Goal: Task Accomplishment & Management: Complete application form

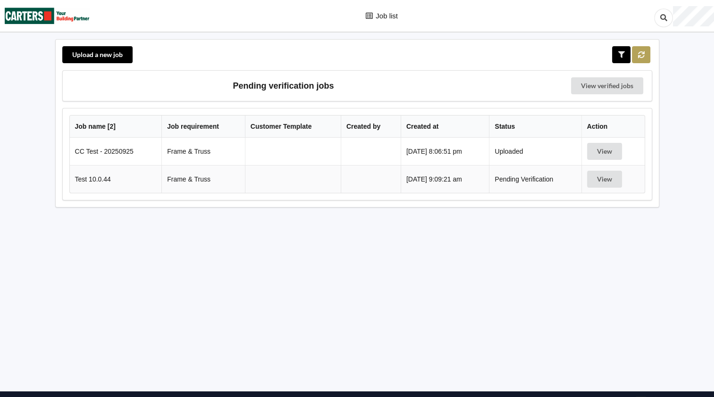
click at [643, 55] on icon at bounding box center [641, 54] width 8 height 6
click at [606, 151] on button "View" at bounding box center [604, 151] width 35 height 17
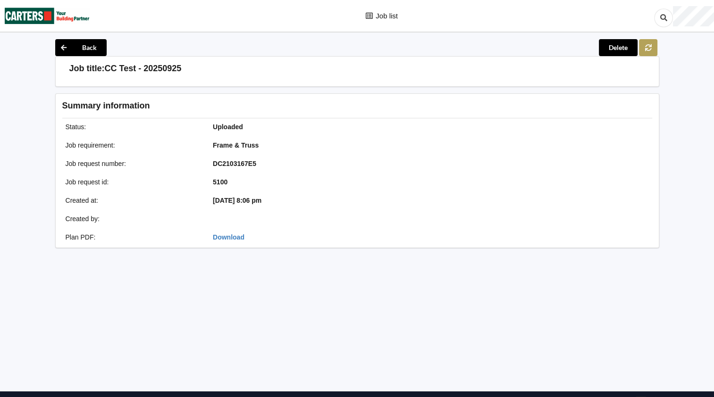
click at [653, 48] on button at bounding box center [648, 47] width 18 height 17
click at [88, 48] on button "Back" at bounding box center [80, 47] width 51 height 17
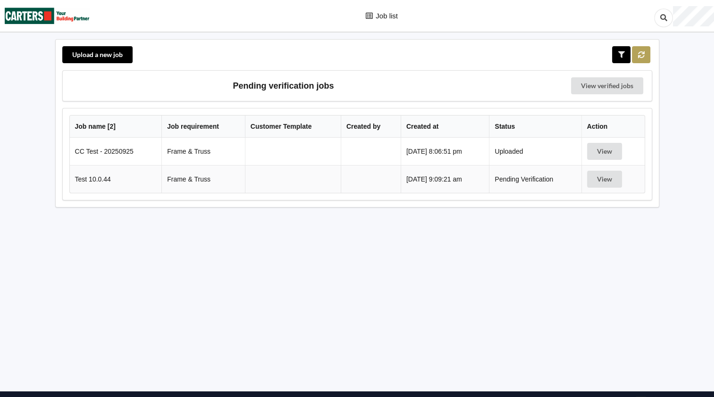
click at [643, 54] on icon at bounding box center [641, 54] width 8 height 6
click at [616, 153] on button "View" at bounding box center [604, 151] width 35 height 17
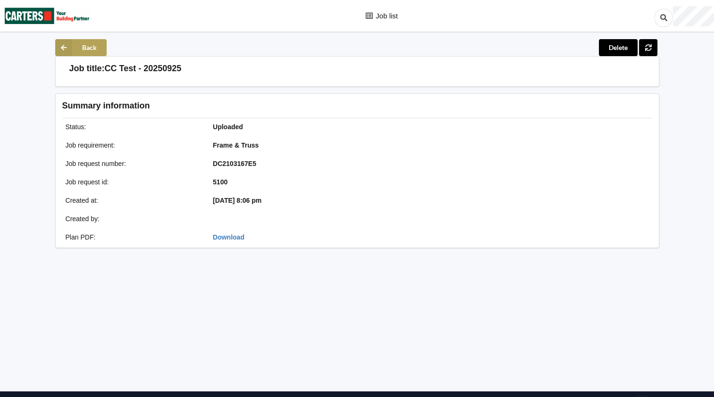
click at [78, 50] on button "Back" at bounding box center [80, 47] width 51 height 17
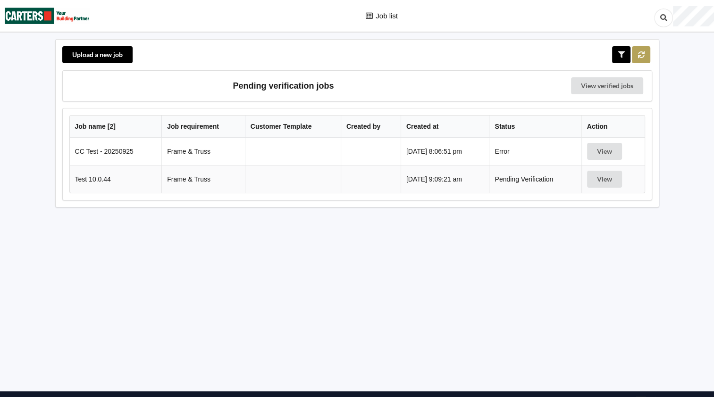
click at [640, 53] on icon at bounding box center [641, 54] width 8 height 6
click at [613, 156] on button "View" at bounding box center [604, 151] width 35 height 17
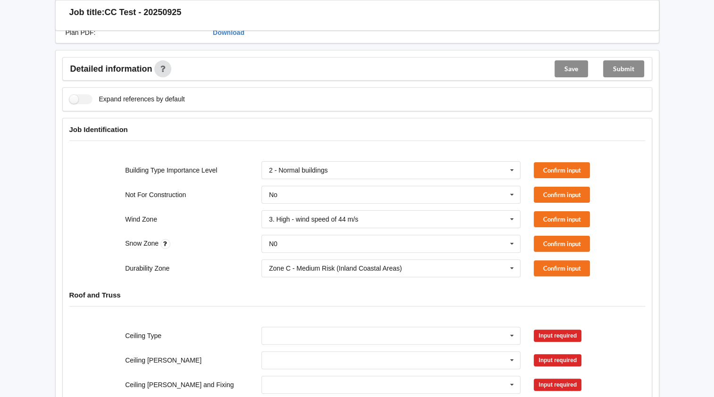
scroll to position [158, 0]
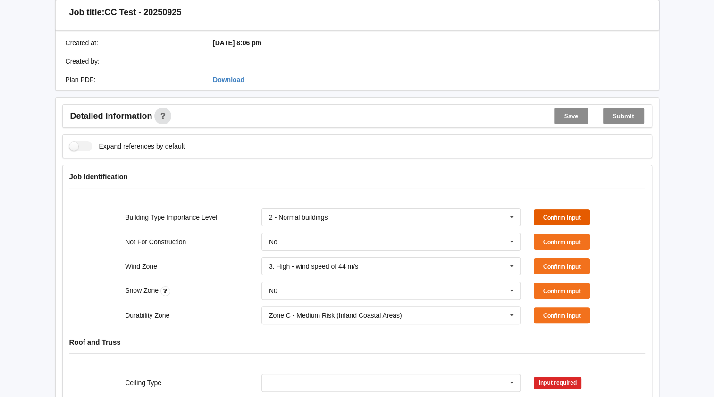
click at [567, 215] on button "Confirm input" at bounding box center [561, 217] width 56 height 16
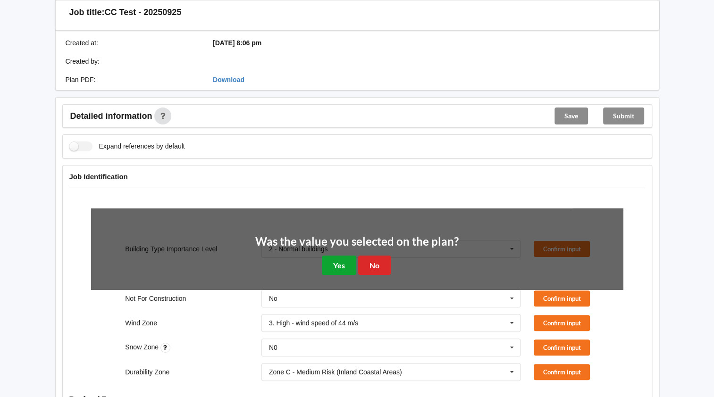
click at [340, 262] on button "Yes" at bounding box center [339, 265] width 34 height 19
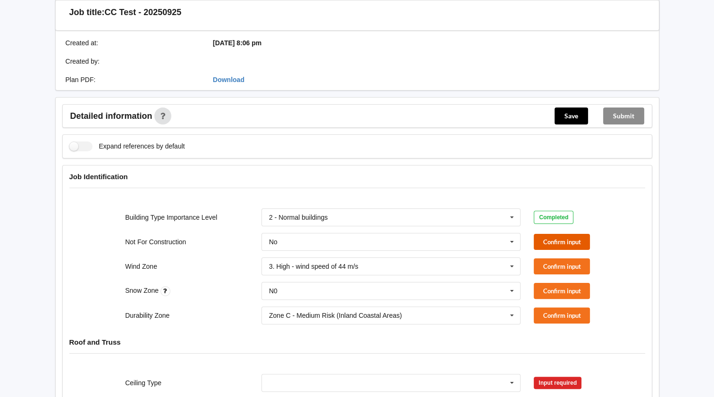
click at [557, 238] on button "Confirm input" at bounding box center [561, 242] width 56 height 16
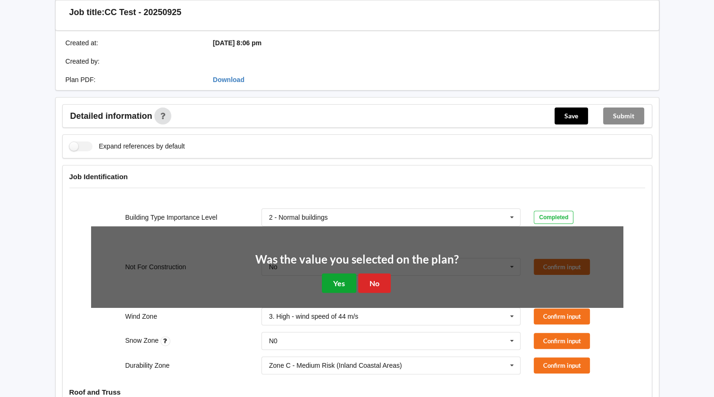
drag, startPoint x: 340, startPoint y: 278, endPoint x: 345, endPoint y: 275, distance: 6.1
click at [341, 277] on button "Yes" at bounding box center [339, 283] width 34 height 19
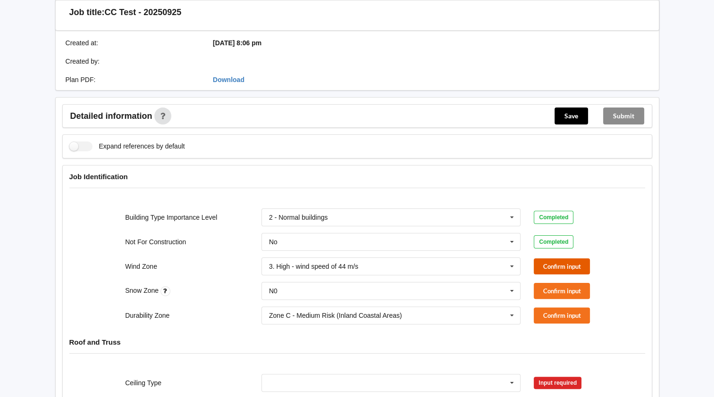
click at [555, 267] on button "Confirm input" at bounding box center [561, 266] width 56 height 16
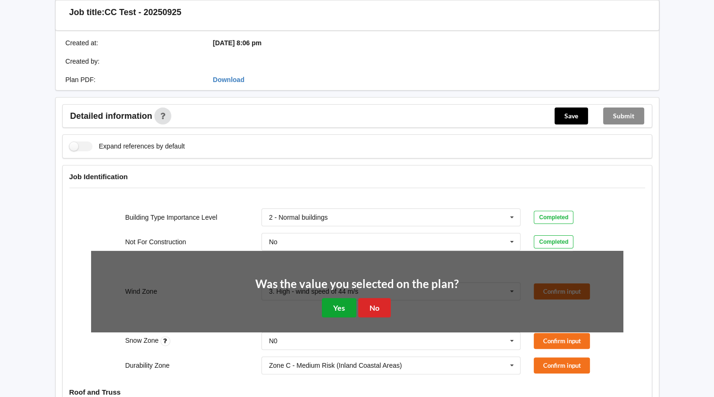
click at [334, 298] on button "Yes" at bounding box center [339, 307] width 34 height 19
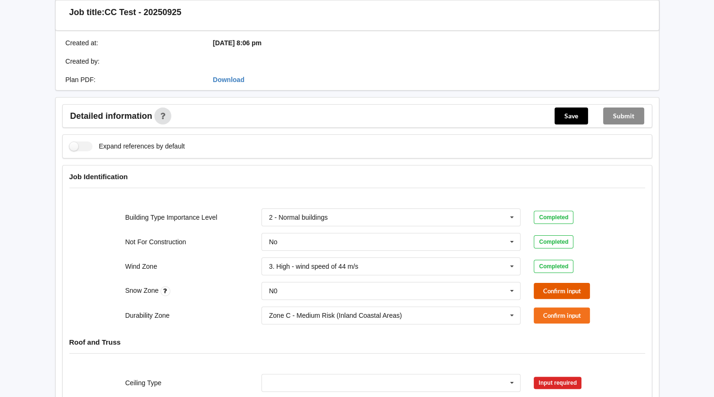
click at [562, 286] on button "Confirm input" at bounding box center [561, 291] width 56 height 16
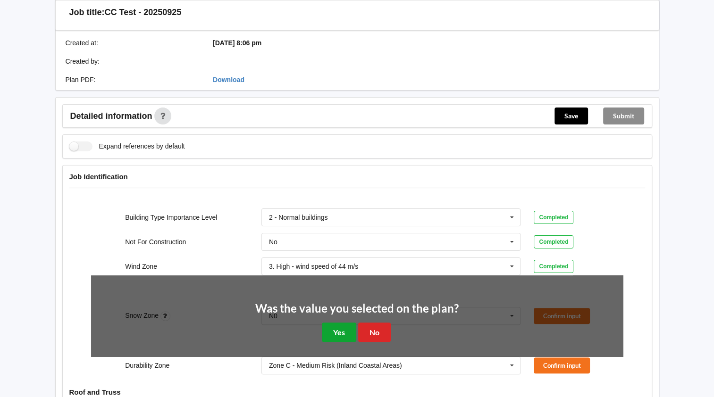
click at [336, 331] on button "Yes" at bounding box center [339, 332] width 34 height 19
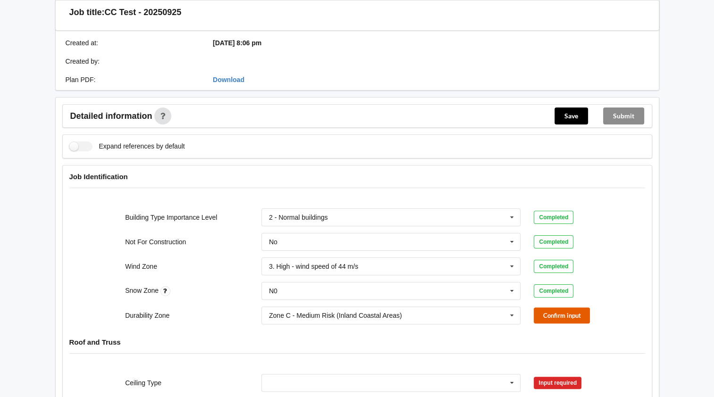
click at [570, 318] on button "Confirm input" at bounding box center [561, 316] width 56 height 16
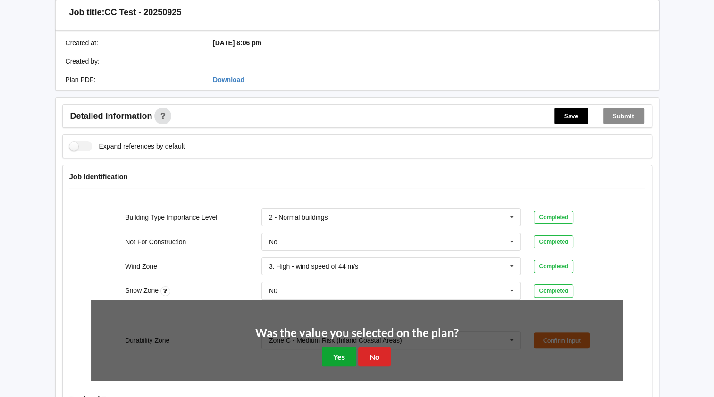
click at [330, 360] on button "Yes" at bounding box center [339, 356] width 34 height 19
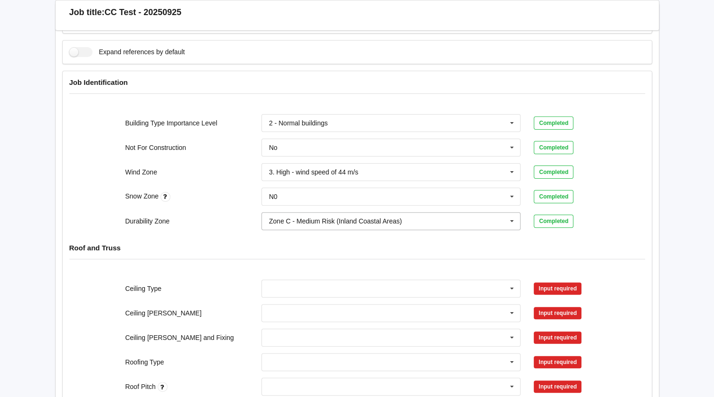
scroll to position [299, 0]
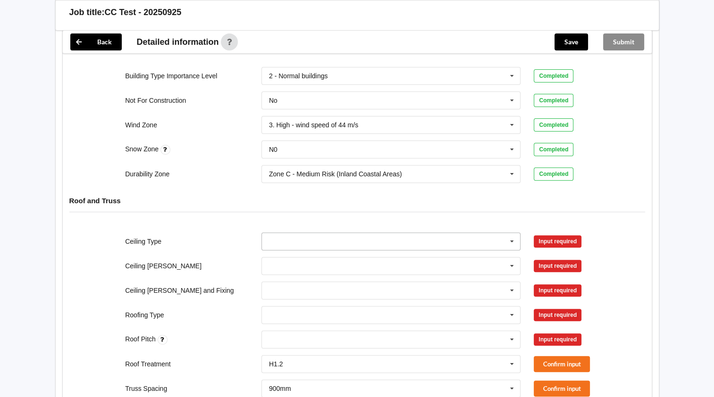
click at [512, 238] on icon at bounding box center [512, 241] width 14 height 17
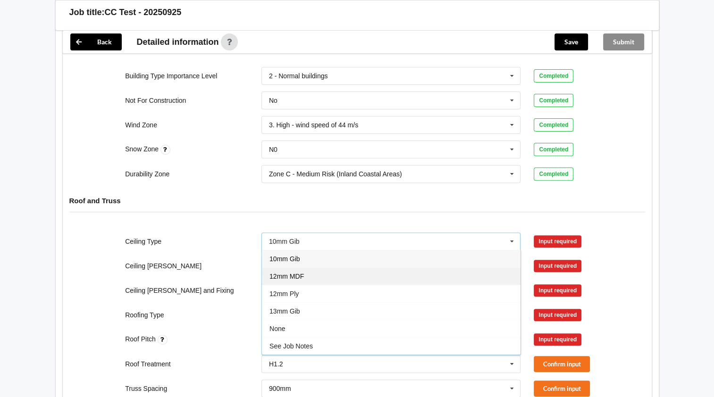
click at [337, 273] on div "12mm MDF" at bounding box center [391, 275] width 258 height 17
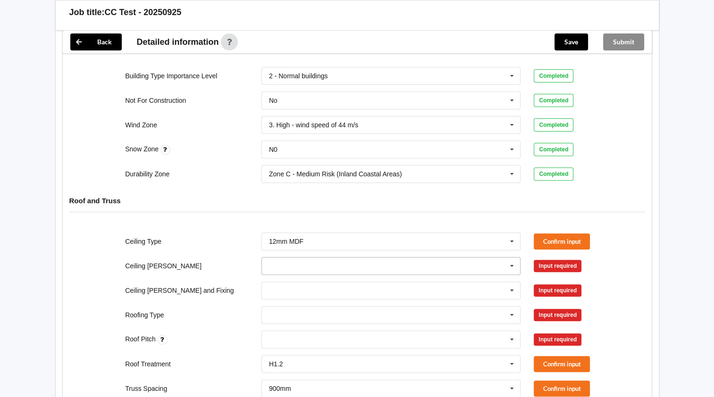
click at [512, 264] on icon at bounding box center [512, 266] width 14 height 17
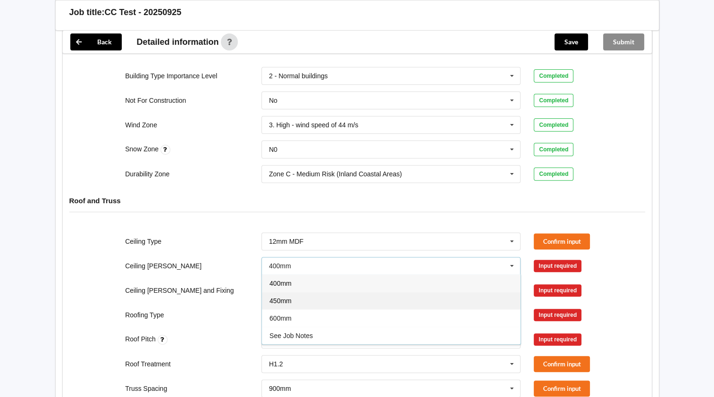
click at [281, 298] on span "450mm" at bounding box center [280, 301] width 22 height 8
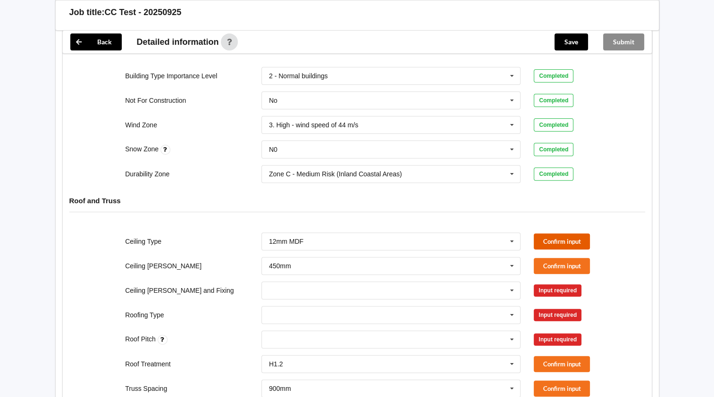
click at [587, 239] on button "Confirm input" at bounding box center [561, 241] width 56 height 16
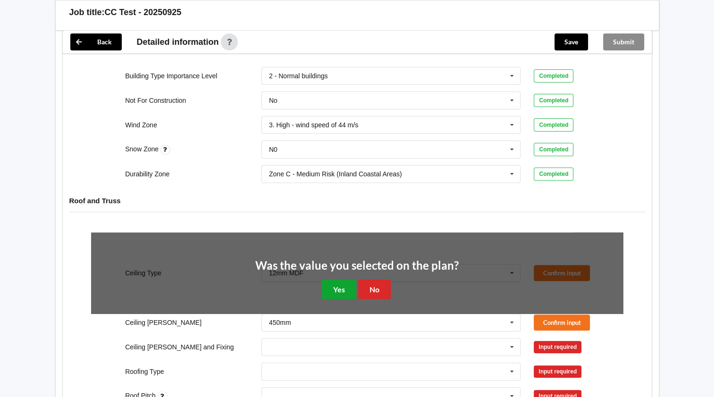
click at [325, 291] on button "Yes" at bounding box center [339, 289] width 34 height 19
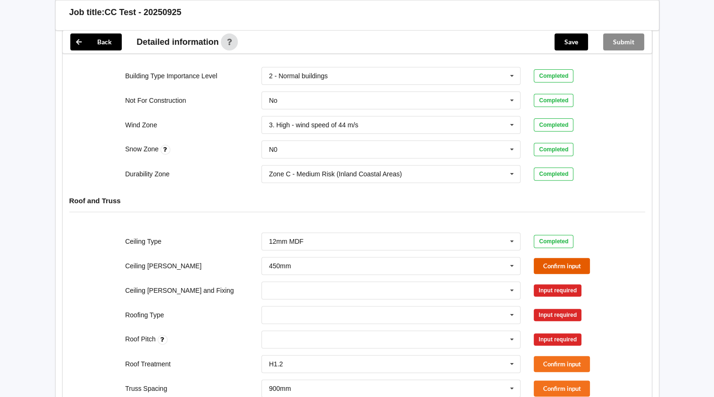
click at [553, 263] on button "Confirm input" at bounding box center [561, 266] width 56 height 16
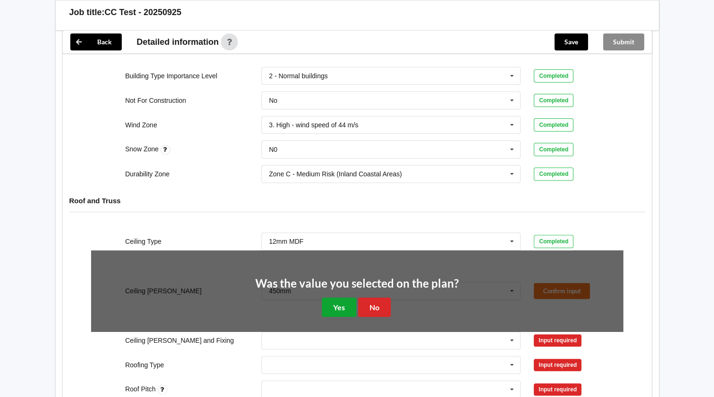
click at [336, 305] on button "Yes" at bounding box center [339, 307] width 34 height 19
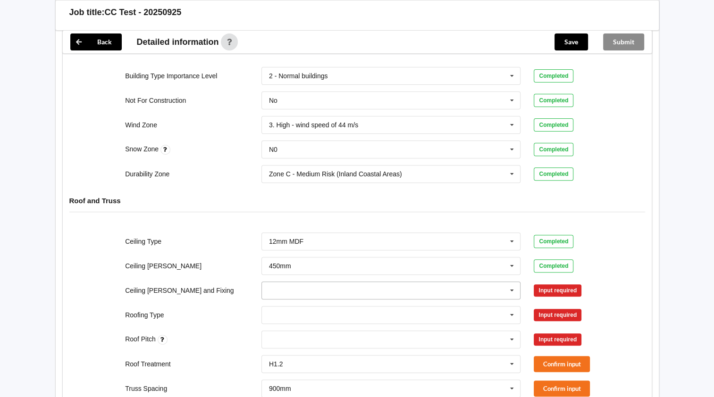
click at [508, 287] on icon at bounding box center [512, 290] width 14 height 17
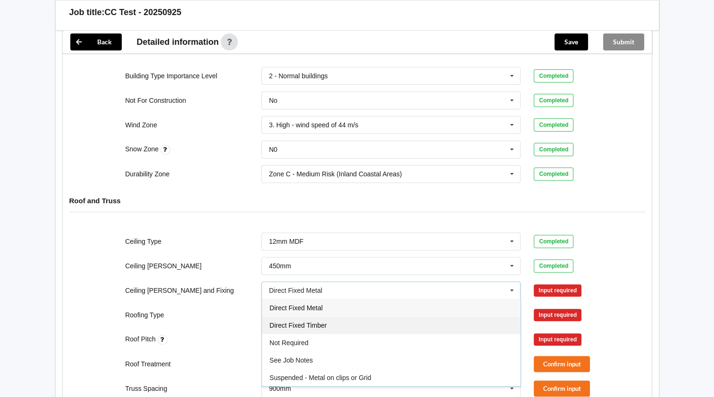
click at [294, 326] on span "Direct Fixed Timber" at bounding box center [297, 326] width 57 height 8
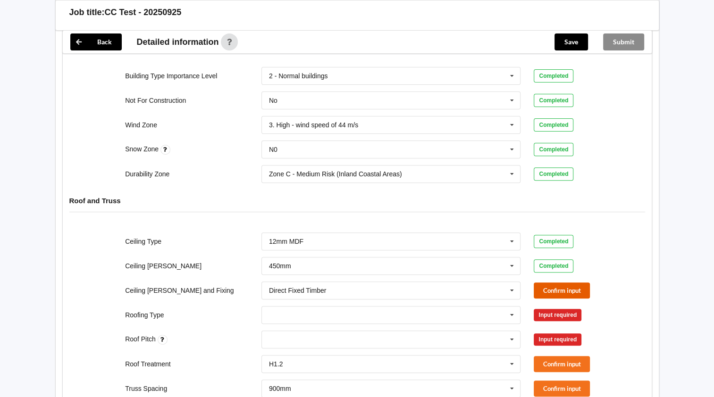
click at [551, 289] on button "Confirm input" at bounding box center [561, 291] width 56 height 16
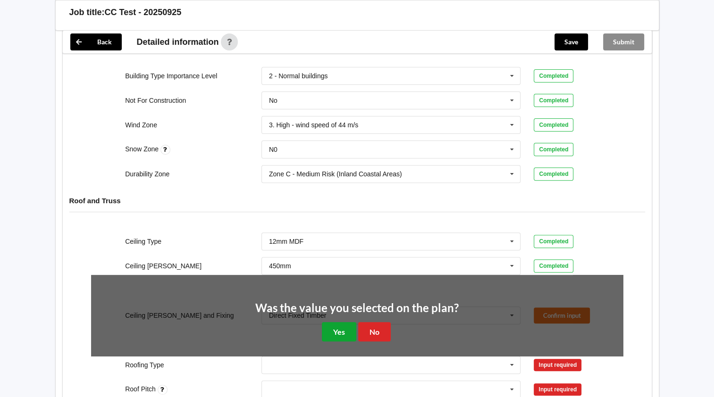
click at [331, 333] on button "Yes" at bounding box center [339, 331] width 34 height 19
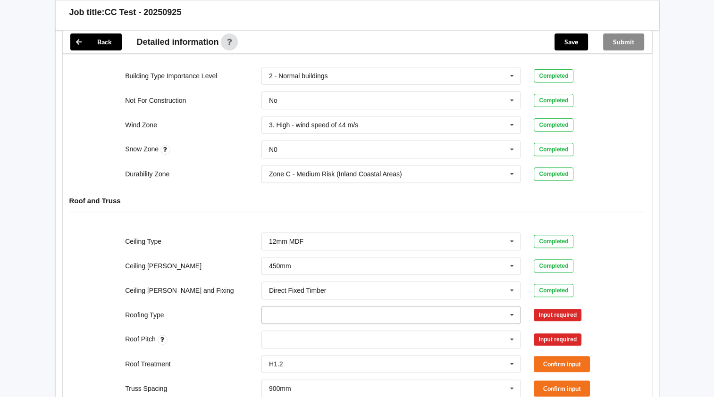
click at [469, 316] on input "text" at bounding box center [391, 315] width 258 height 17
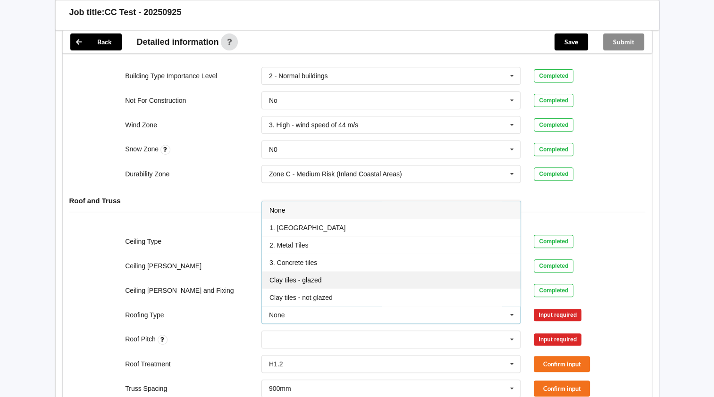
click at [359, 276] on div "Clay tiles - glazed" at bounding box center [391, 279] width 258 height 17
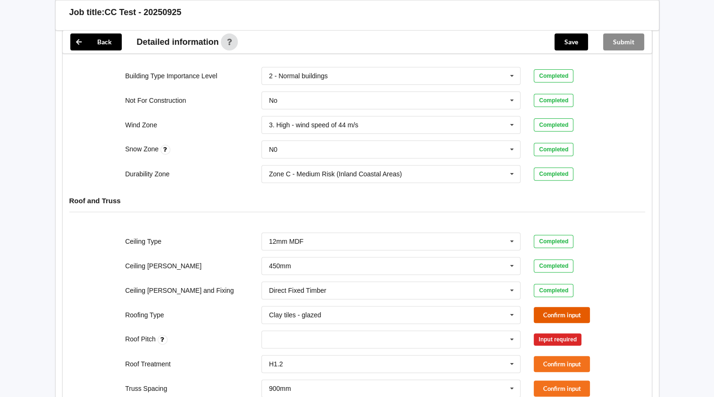
click at [553, 315] on button "Confirm input" at bounding box center [561, 315] width 56 height 16
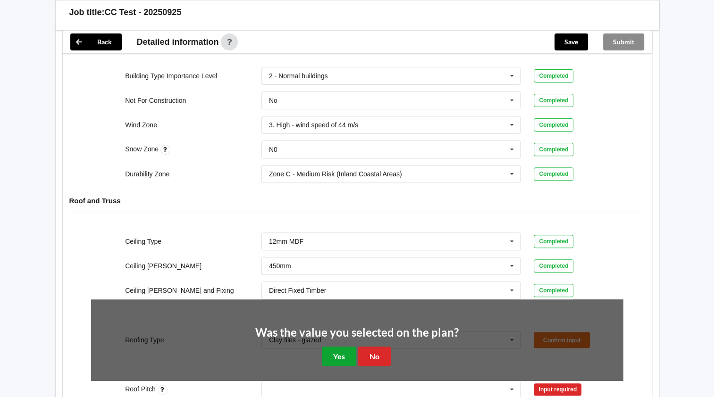
click at [334, 349] on button "Yes" at bounding box center [339, 356] width 34 height 19
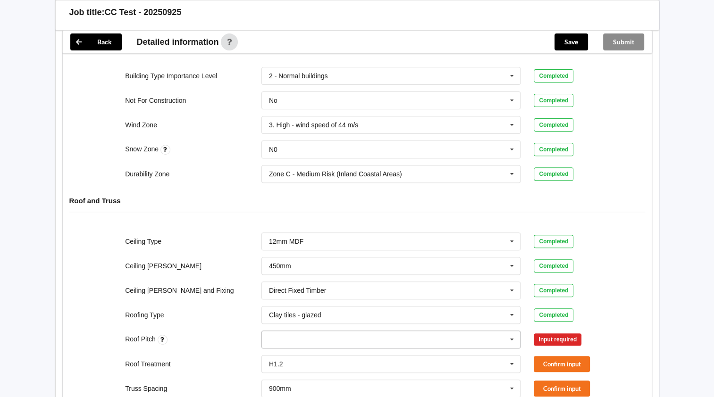
click at [370, 332] on div "None" at bounding box center [390, 340] width 259 height 18
click at [374, 359] on div "None" at bounding box center [391, 356] width 258 height 17
click at [547, 337] on button "Confirm input" at bounding box center [561, 340] width 56 height 16
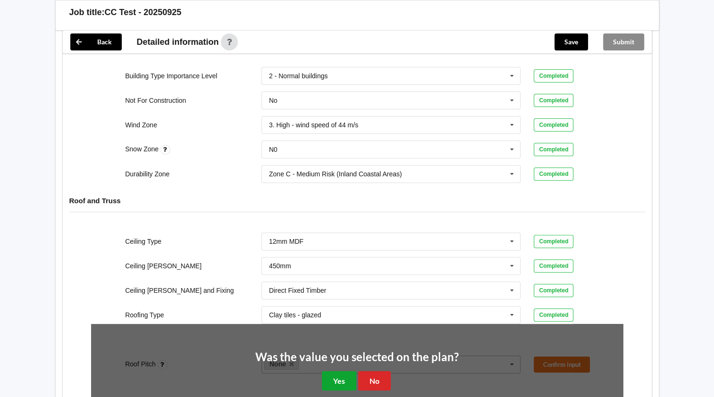
click at [334, 378] on button "Yes" at bounding box center [339, 380] width 34 height 19
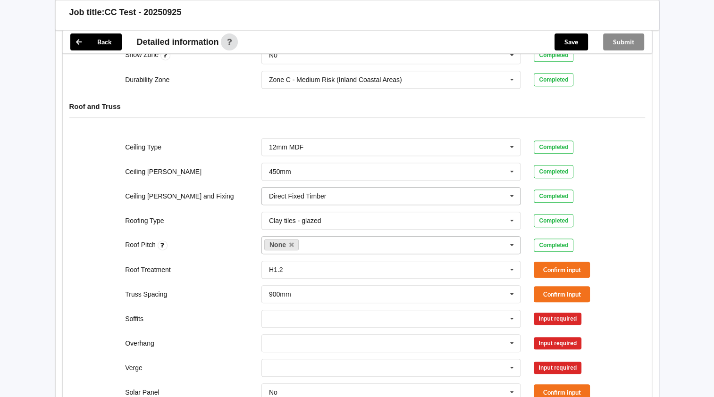
scroll to position [441, 0]
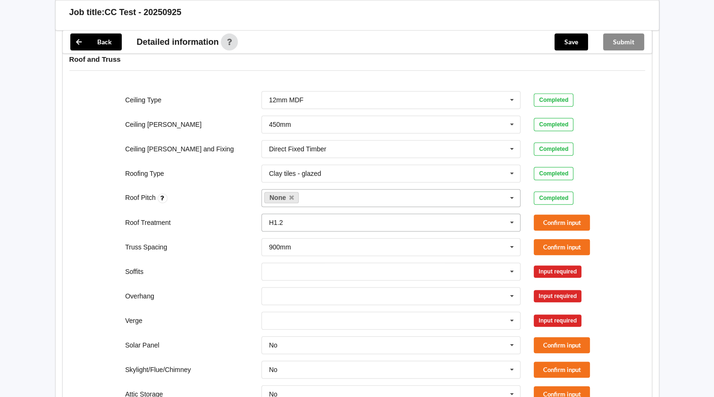
click at [332, 221] on input "text" at bounding box center [391, 222] width 258 height 17
click at [388, 214] on input "text" at bounding box center [391, 222] width 258 height 17
click at [575, 224] on button "Confirm input" at bounding box center [561, 223] width 56 height 16
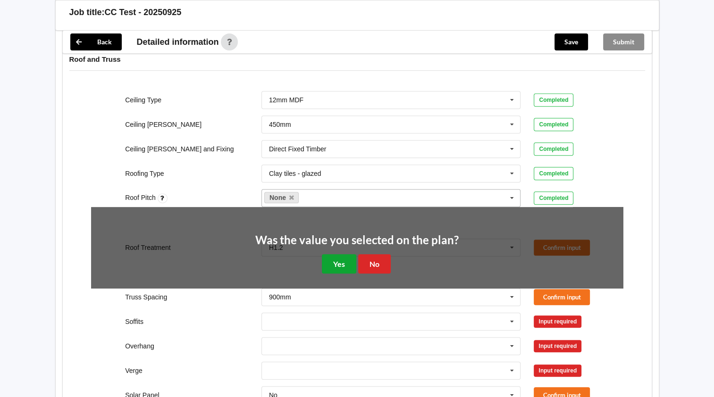
click at [336, 260] on button "Yes" at bounding box center [339, 263] width 34 height 19
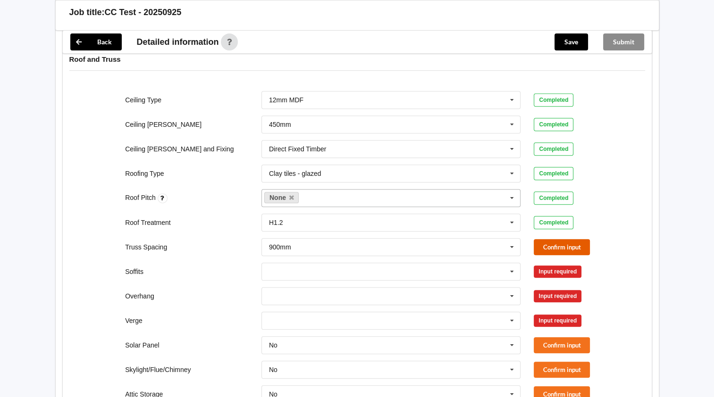
click at [553, 248] on button "Confirm input" at bounding box center [561, 247] width 56 height 16
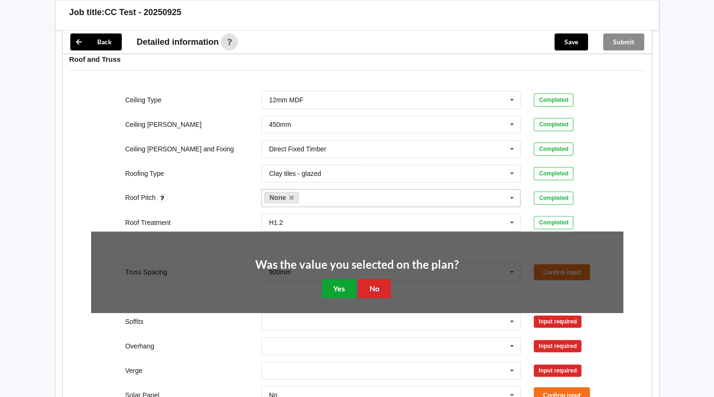
click at [335, 282] on button "Yes" at bounding box center [339, 288] width 34 height 19
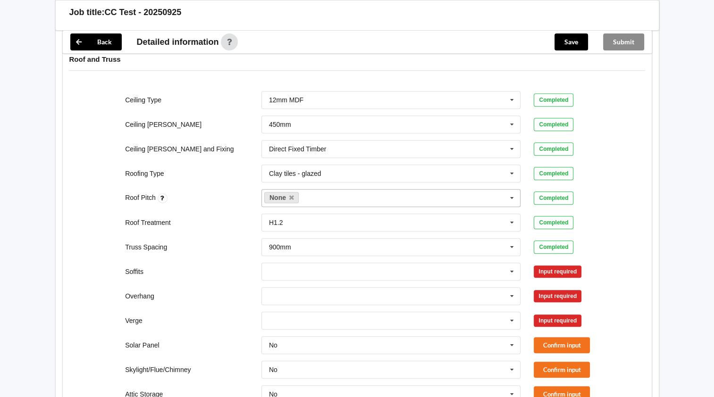
click at [551, 269] on div "Input required" at bounding box center [557, 272] width 48 height 12
click at [507, 272] on icon at bounding box center [512, 271] width 14 height 17
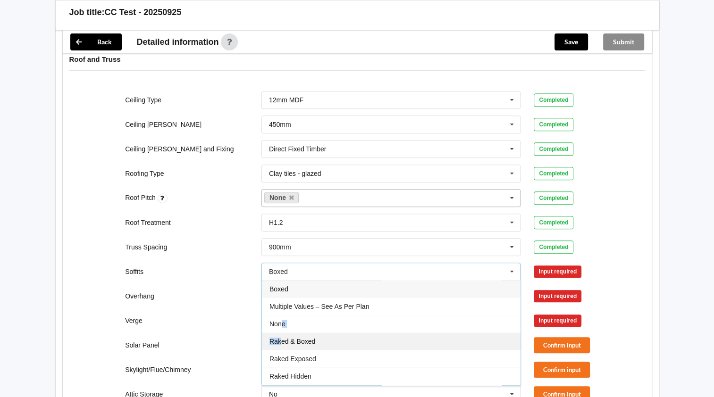
drag, startPoint x: 283, startPoint y: 322, endPoint x: 282, endPoint y: 340, distance: 17.9
click at [282, 340] on div "Boxed Multiple Values – See As Per Plan None Raked & Boxed Raked Exposed Raked …" at bounding box center [390, 333] width 259 height 106
click at [282, 340] on span "Raked & Boxed" at bounding box center [292, 342] width 46 height 8
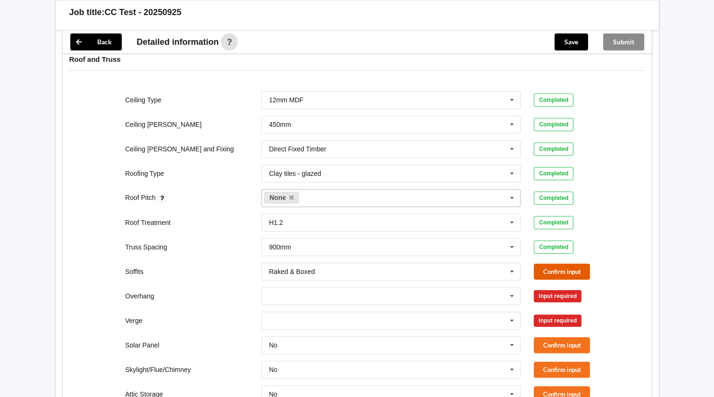
click at [558, 267] on button "Confirm input" at bounding box center [561, 272] width 56 height 16
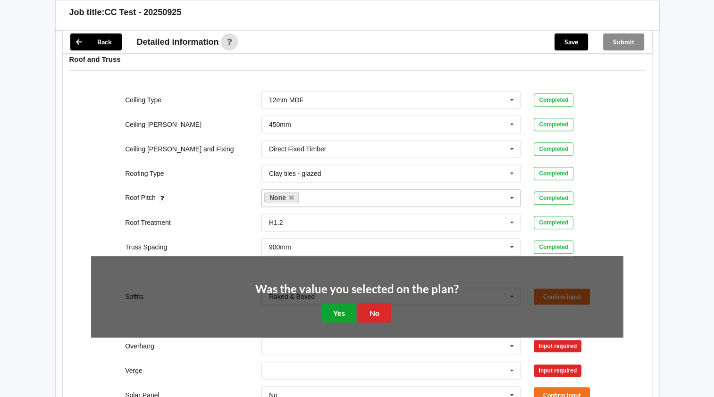
click at [338, 313] on button "Yes" at bounding box center [339, 312] width 34 height 19
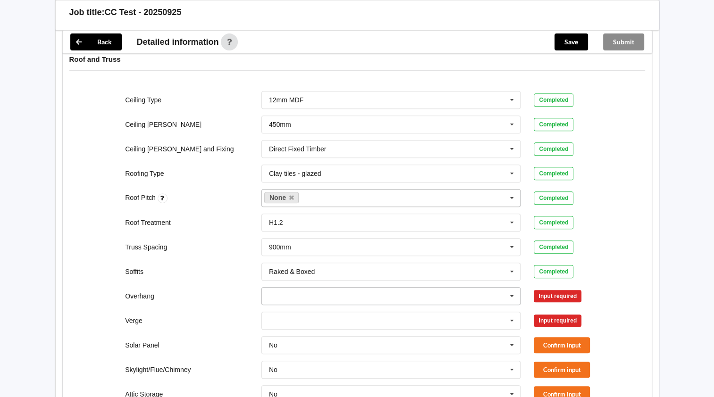
click at [328, 291] on input "text" at bounding box center [391, 296] width 258 height 17
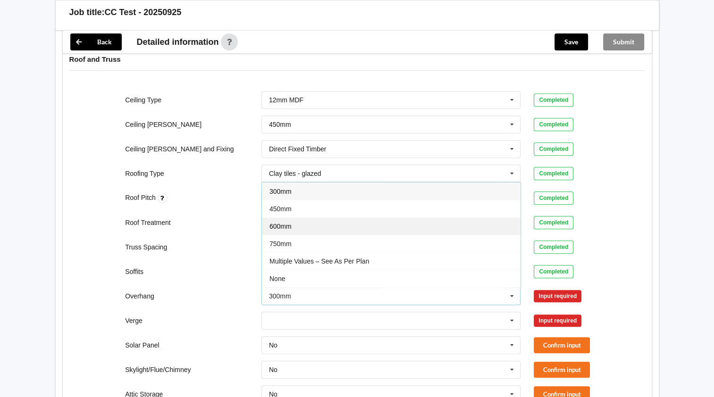
click at [286, 224] on span "600mm" at bounding box center [280, 227] width 22 height 8
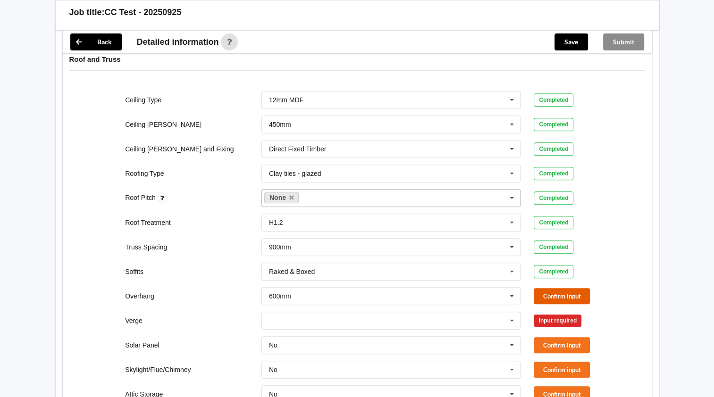
click at [576, 296] on button "Confirm input" at bounding box center [561, 296] width 56 height 16
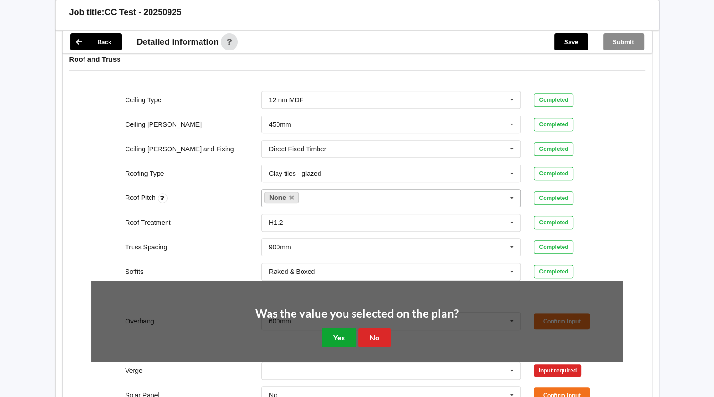
click at [332, 334] on button "Yes" at bounding box center [339, 337] width 34 height 19
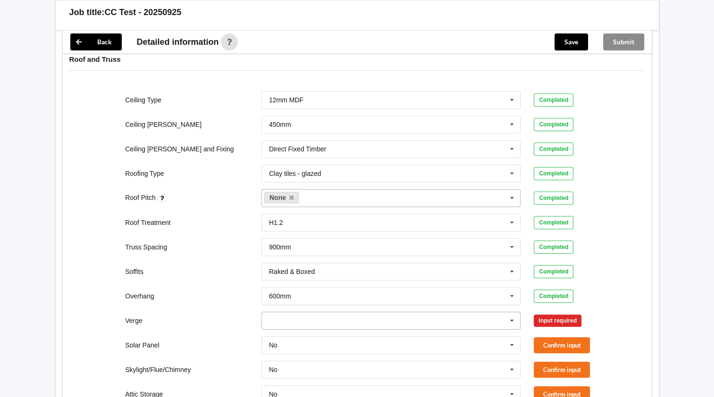
click at [305, 318] on input "text" at bounding box center [391, 320] width 258 height 17
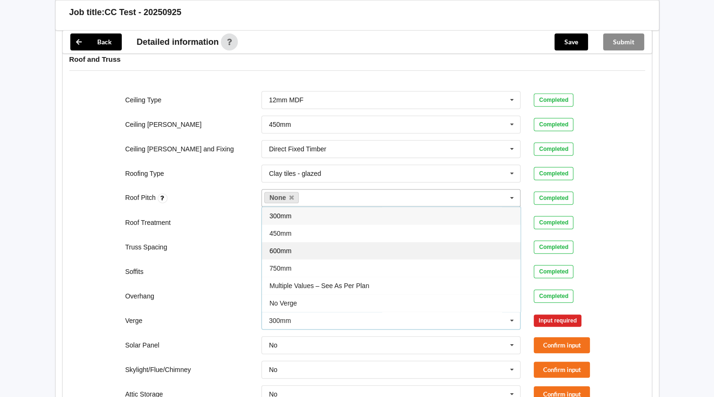
click at [285, 247] on span "600mm" at bounding box center [280, 251] width 22 height 8
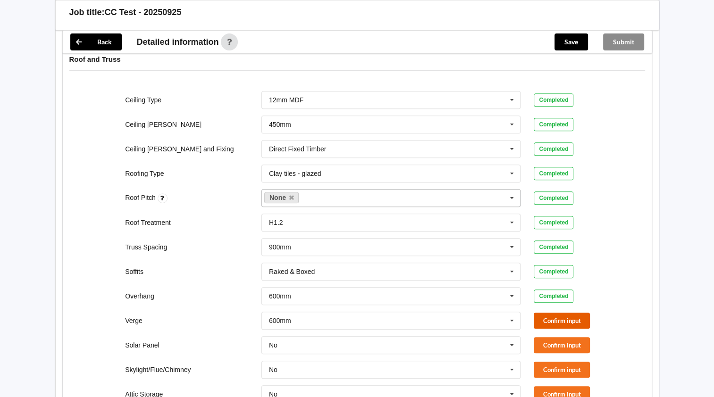
click at [573, 323] on button "Confirm input" at bounding box center [561, 321] width 56 height 16
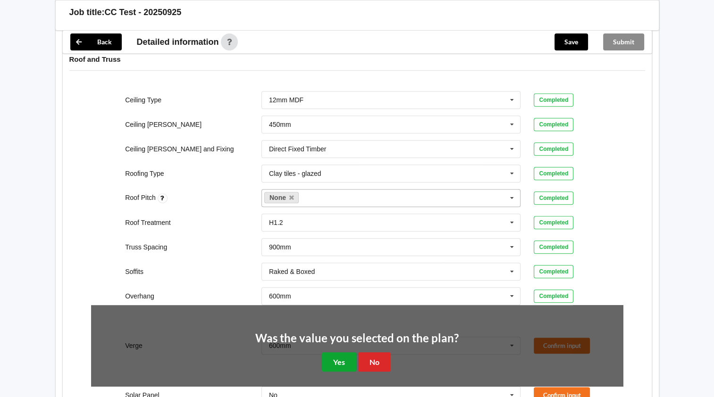
click at [345, 356] on button "Yes" at bounding box center [339, 361] width 34 height 19
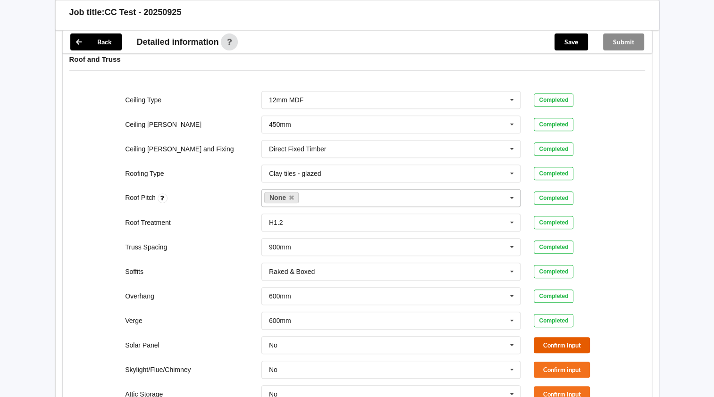
click at [553, 342] on button "Confirm input" at bounding box center [561, 345] width 56 height 16
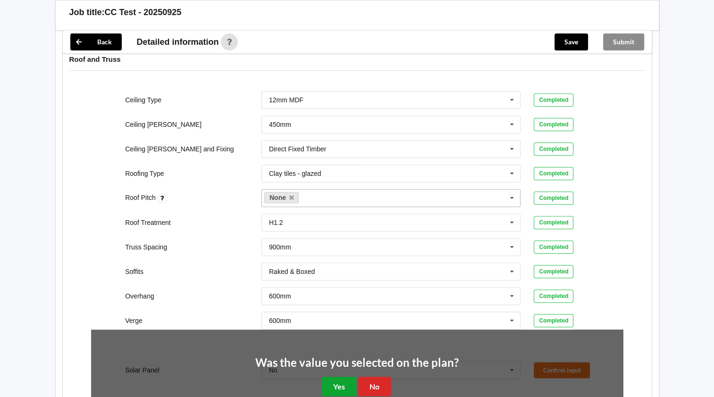
click at [336, 382] on button "Yes" at bounding box center [339, 386] width 34 height 19
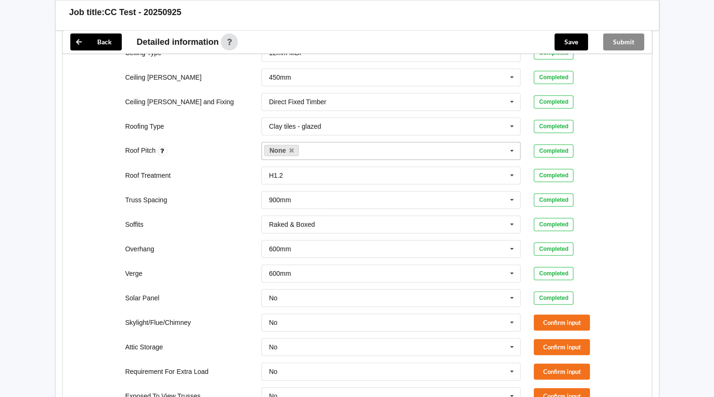
scroll to position [629, 0]
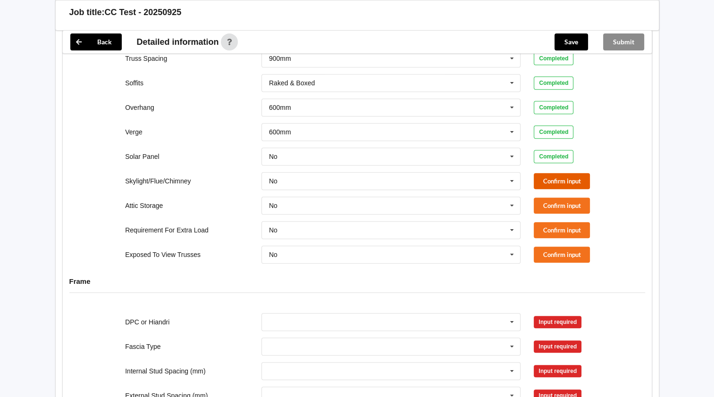
click at [576, 177] on button "Confirm input" at bounding box center [561, 181] width 56 height 16
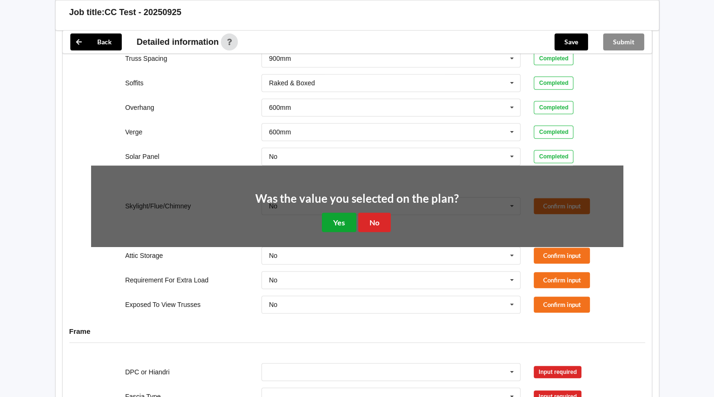
click at [341, 213] on button "Yes" at bounding box center [339, 222] width 34 height 19
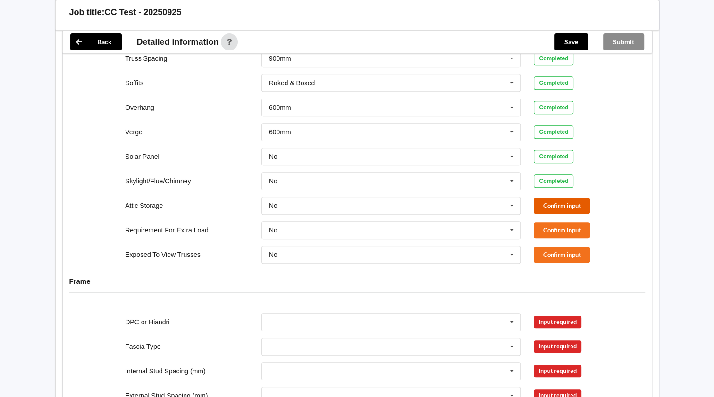
click at [565, 206] on button "Confirm input" at bounding box center [561, 206] width 56 height 16
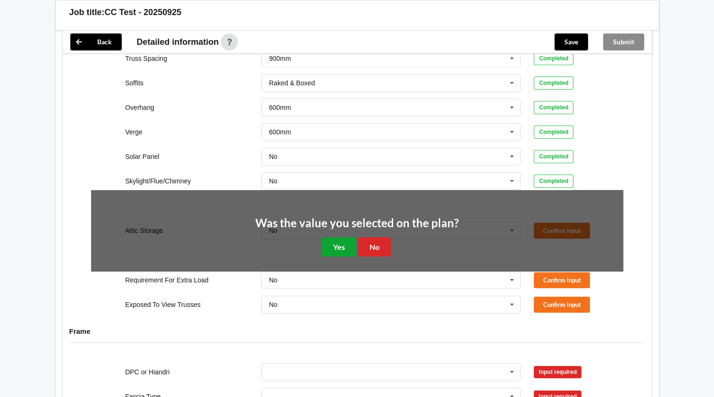
click at [340, 249] on button "Yes" at bounding box center [339, 246] width 34 height 19
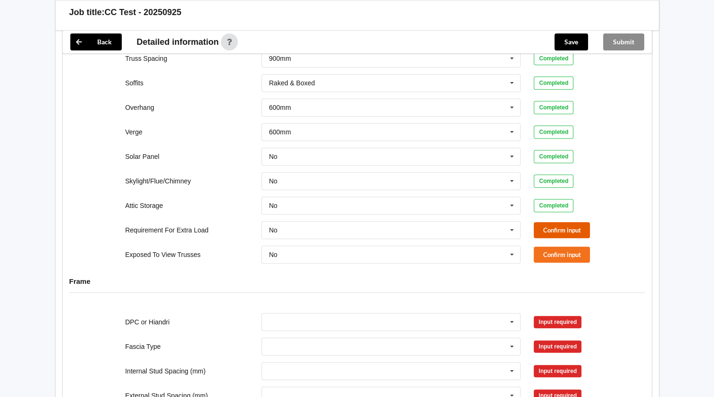
click at [569, 231] on button "Confirm input" at bounding box center [561, 230] width 56 height 16
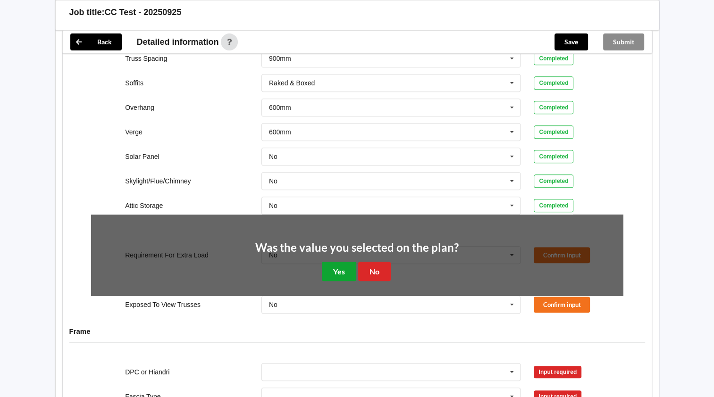
click at [324, 270] on button "Yes" at bounding box center [339, 271] width 34 height 19
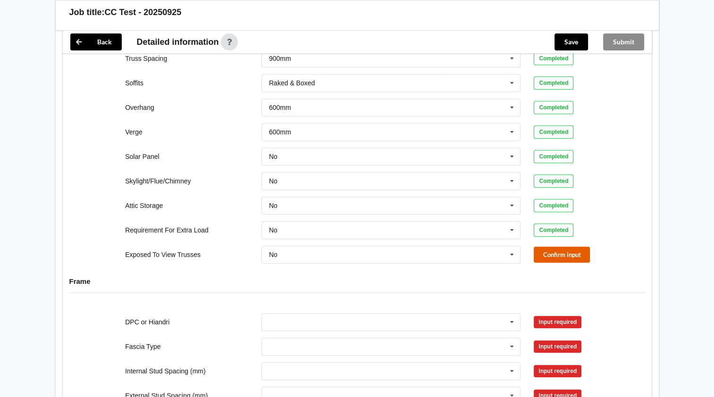
click at [563, 255] on button "Confirm input" at bounding box center [561, 255] width 56 height 16
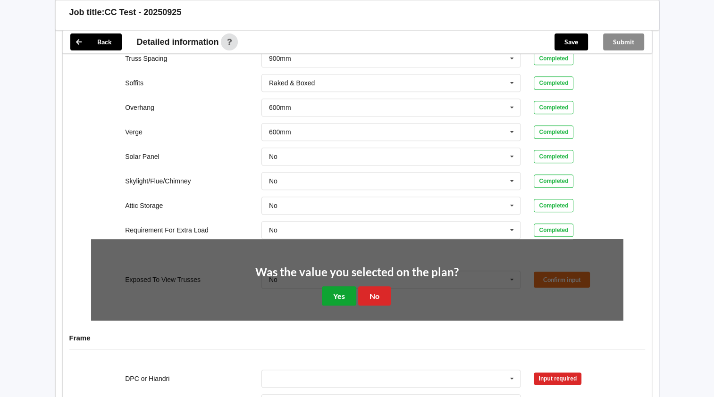
click at [331, 290] on button "Yes" at bounding box center [339, 295] width 34 height 19
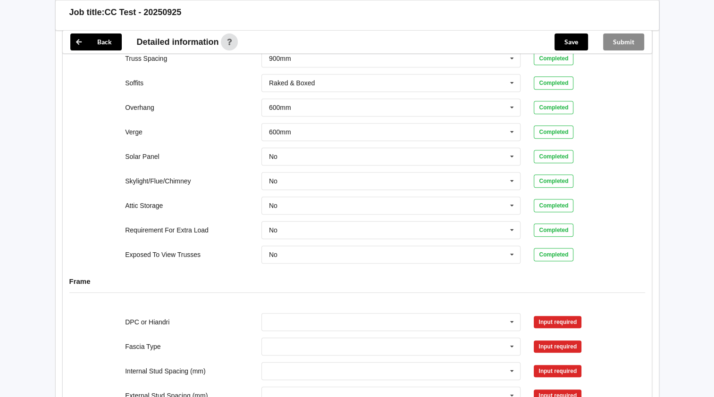
click at [548, 322] on div "Input required" at bounding box center [557, 322] width 48 height 12
click at [511, 321] on icon at bounding box center [512, 322] width 14 height 17
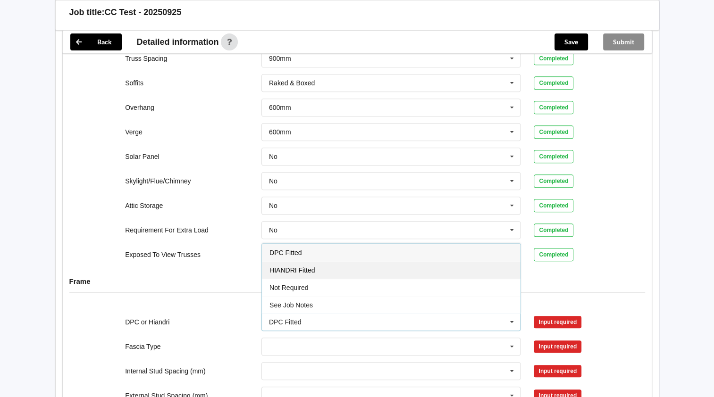
click at [296, 269] on span "HIANDRI Fitted" at bounding box center [291, 270] width 45 height 8
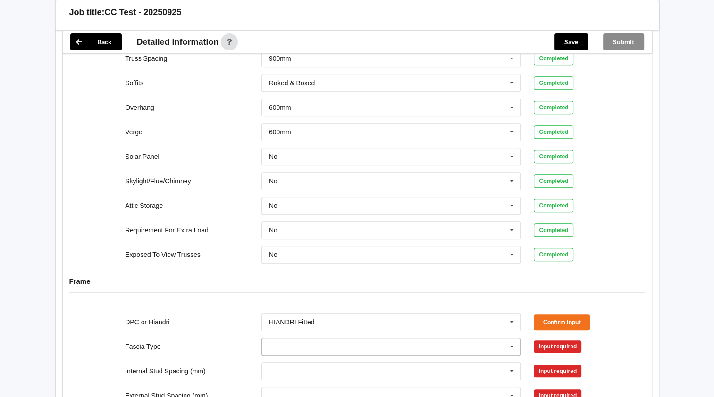
click at [337, 341] on input "text" at bounding box center [391, 346] width 258 height 17
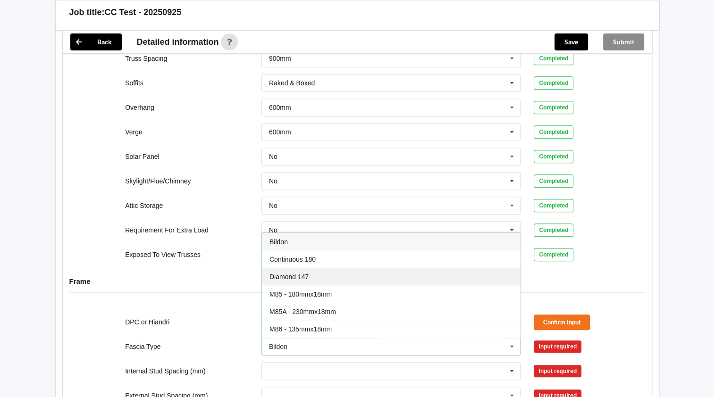
click at [301, 278] on div "Diamond 147" at bounding box center [391, 276] width 258 height 17
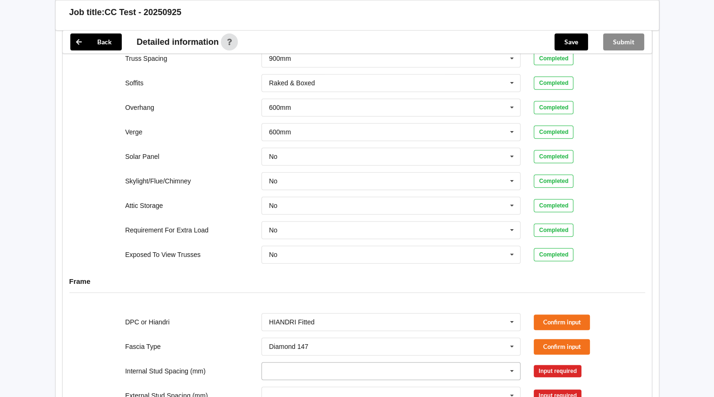
click at [319, 377] on input "text" at bounding box center [391, 371] width 258 height 17
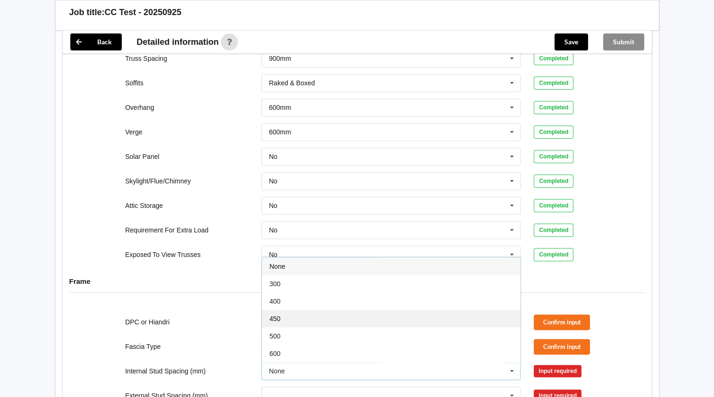
click at [287, 310] on div "450" at bounding box center [391, 318] width 258 height 17
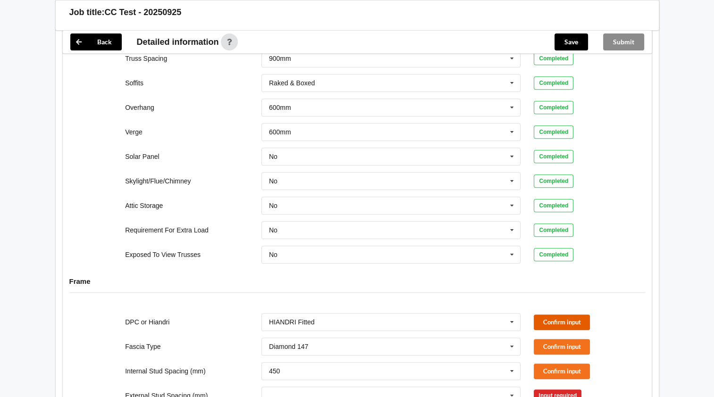
click at [557, 316] on button "Confirm input" at bounding box center [561, 323] width 56 height 16
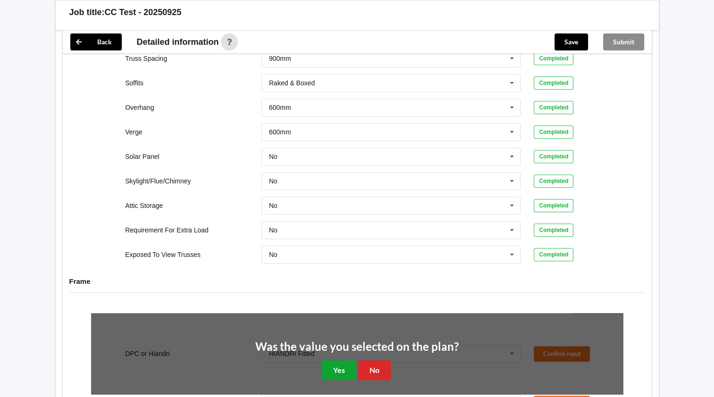
click at [336, 365] on button "Yes" at bounding box center [339, 369] width 34 height 19
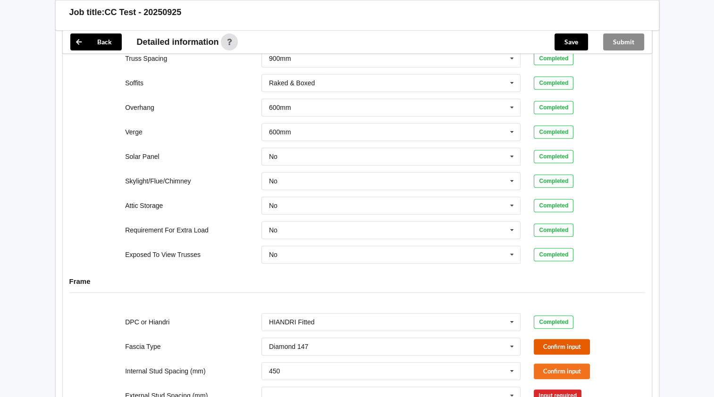
click at [568, 347] on button "Confirm input" at bounding box center [561, 347] width 56 height 16
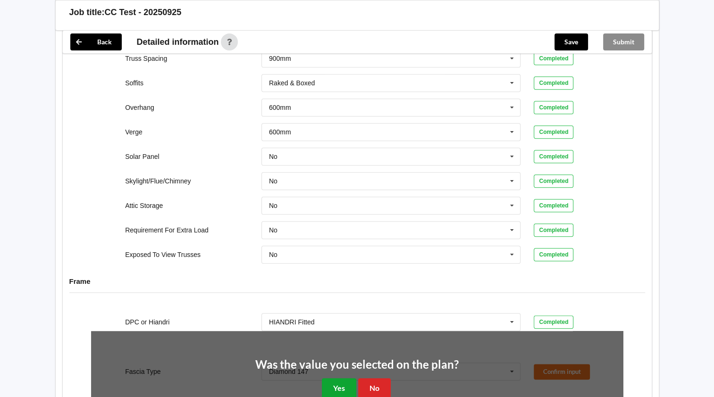
click at [346, 384] on button "Yes" at bounding box center [339, 387] width 34 height 19
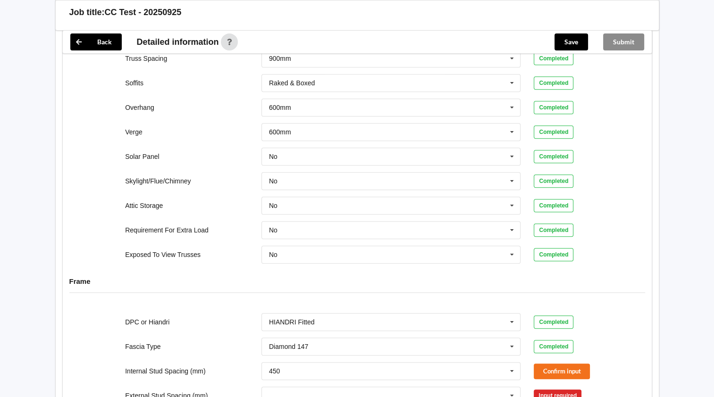
scroll to position [818, 0]
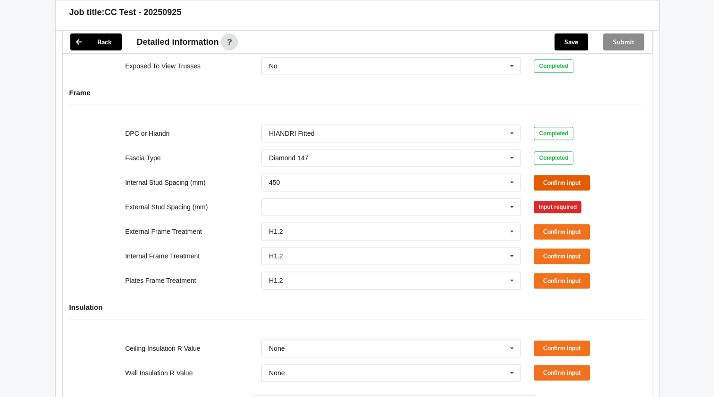
click at [562, 182] on button "Confirm input" at bounding box center [561, 183] width 56 height 16
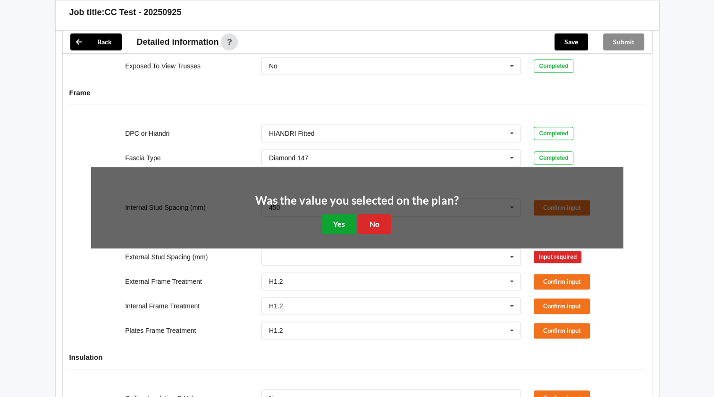
click at [338, 217] on button "Yes" at bounding box center [339, 223] width 34 height 19
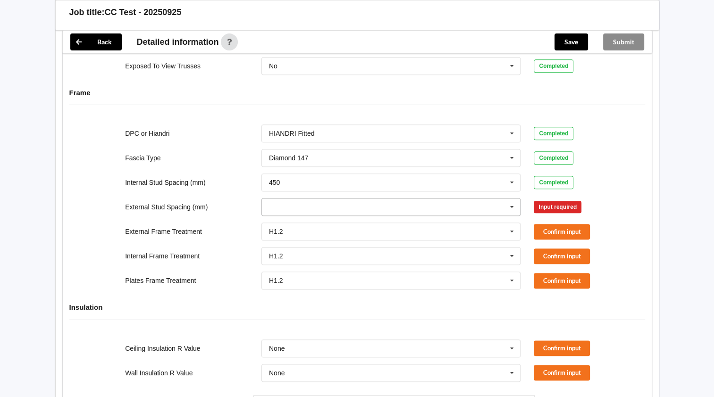
click at [326, 207] on input "text" at bounding box center [391, 207] width 258 height 17
click at [281, 259] on div "400" at bounding box center [391, 258] width 258 height 17
click at [585, 203] on button "Confirm input" at bounding box center [561, 207] width 56 height 16
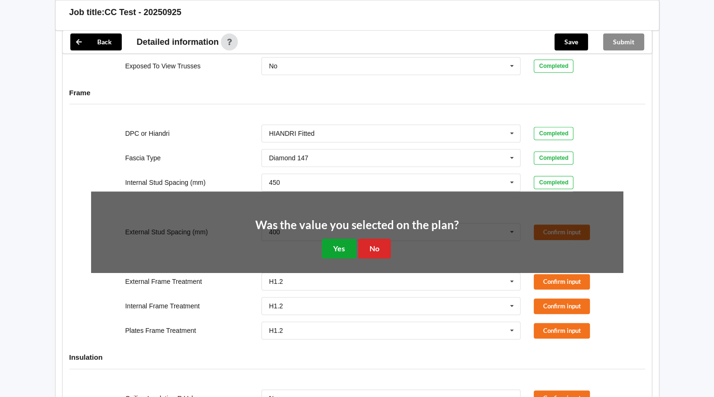
click at [341, 246] on button "Yes" at bounding box center [339, 248] width 34 height 19
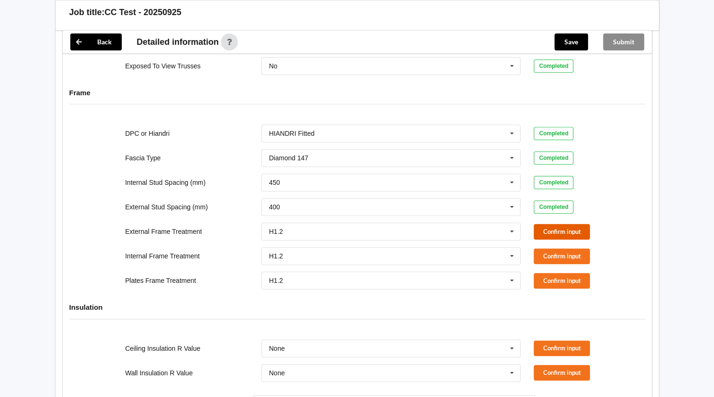
click at [558, 226] on button "Confirm input" at bounding box center [561, 232] width 56 height 16
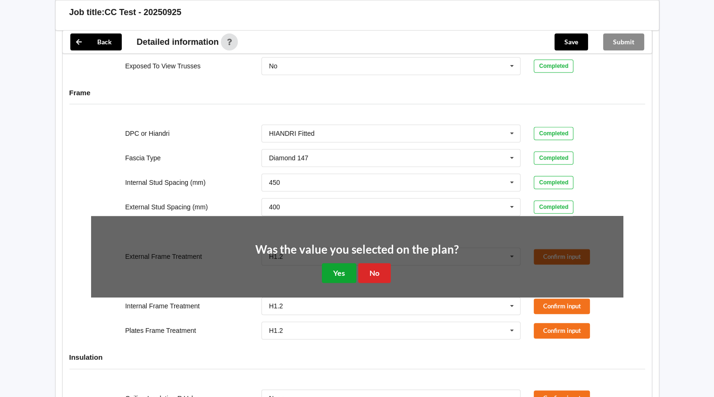
click at [341, 272] on button "Yes" at bounding box center [339, 272] width 34 height 19
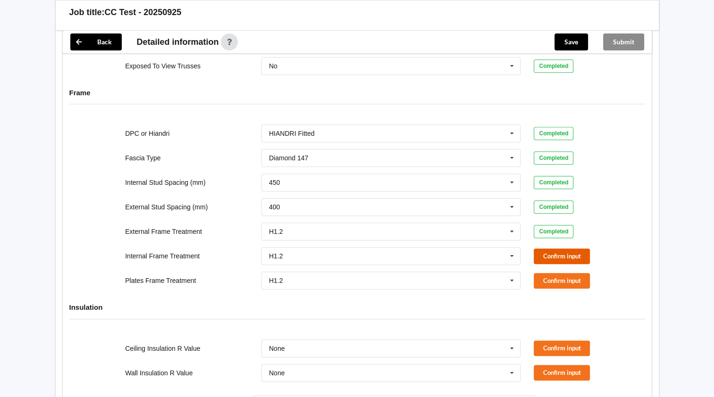
click at [572, 256] on button "Confirm input" at bounding box center [561, 257] width 56 height 16
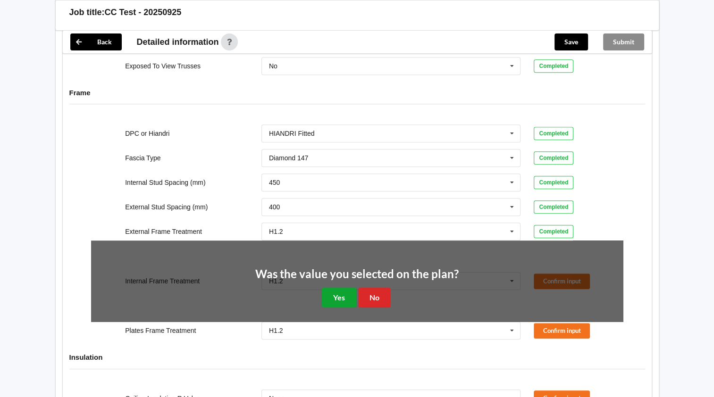
click at [341, 294] on button "Yes" at bounding box center [339, 297] width 34 height 19
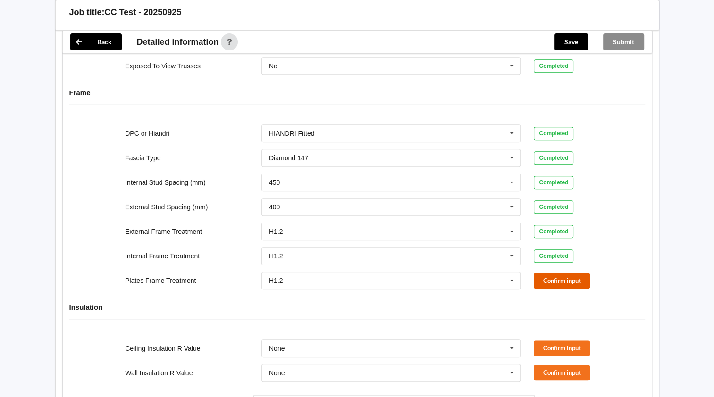
click at [565, 276] on button "Confirm input" at bounding box center [561, 281] width 56 height 16
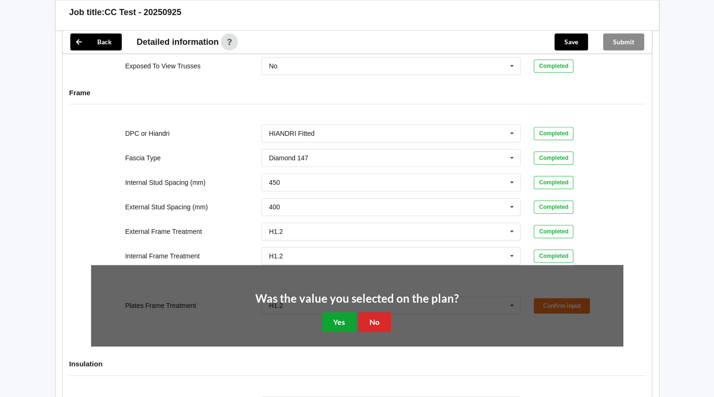
click at [339, 314] on button "Yes" at bounding box center [339, 321] width 34 height 19
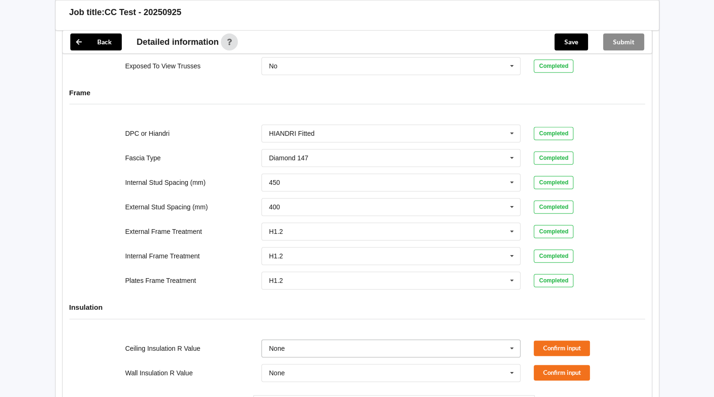
click at [470, 348] on input "text" at bounding box center [391, 348] width 258 height 17
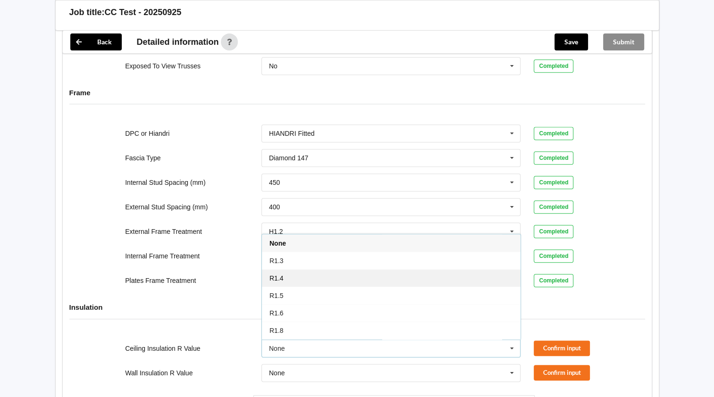
click at [275, 276] on span "R1.4" at bounding box center [276, 278] width 14 height 8
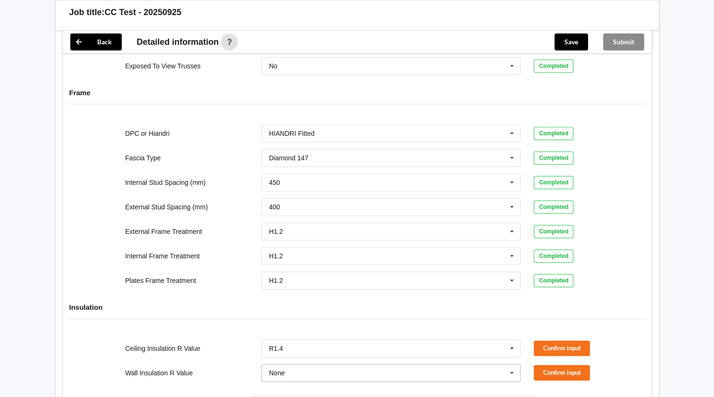
click at [339, 370] on input "text" at bounding box center [391, 373] width 258 height 17
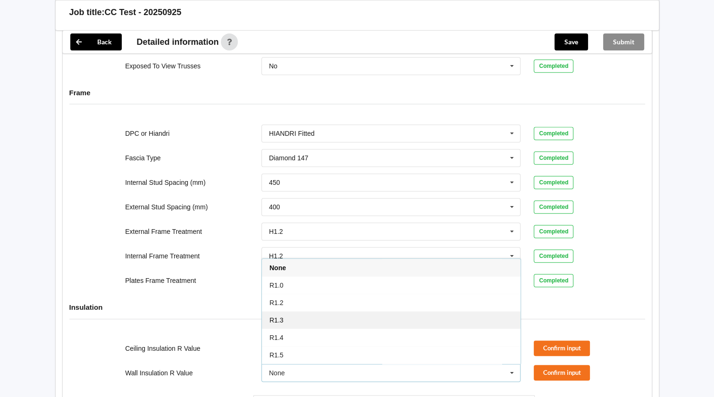
click at [284, 321] on div "R1.3" at bounding box center [391, 319] width 258 height 17
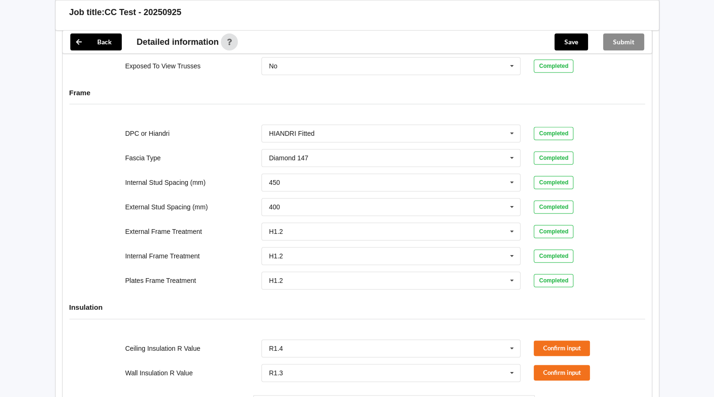
click at [551, 354] on div "Ceiling Insulation R Value R1.4 None R1.3 R1.4 R1.5 R1.6 R1.8 R1.9 R2.0 R2.2 R2…" at bounding box center [356, 348] width 545 height 31
click at [553, 347] on button "Confirm input" at bounding box center [561, 349] width 56 height 16
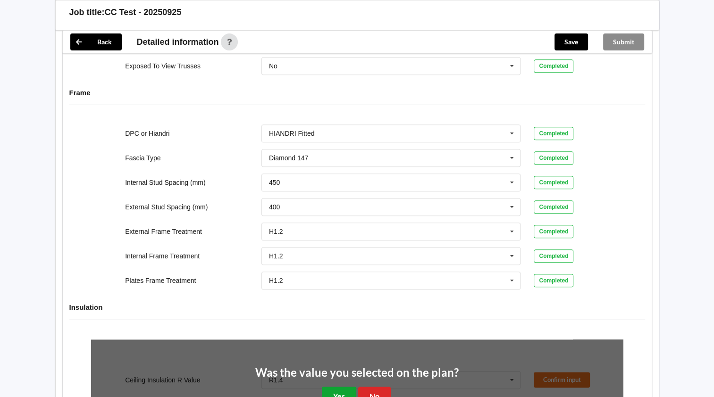
click at [328, 387] on button "Yes" at bounding box center [339, 396] width 34 height 19
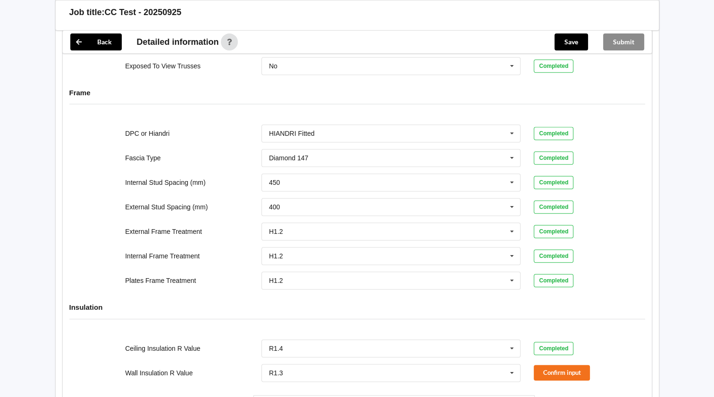
scroll to position [959, 0]
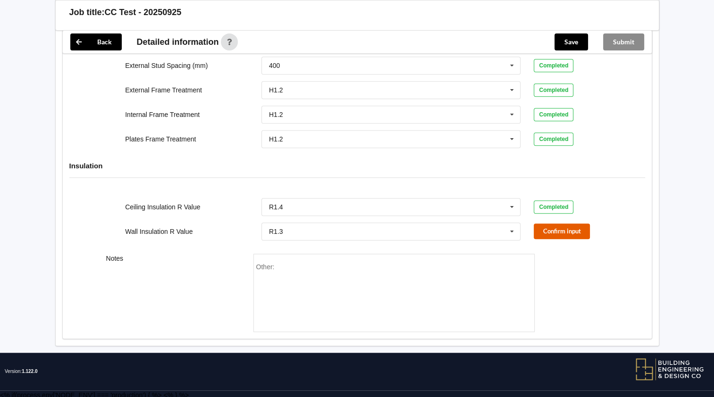
click at [567, 230] on button "Confirm input" at bounding box center [561, 232] width 56 height 16
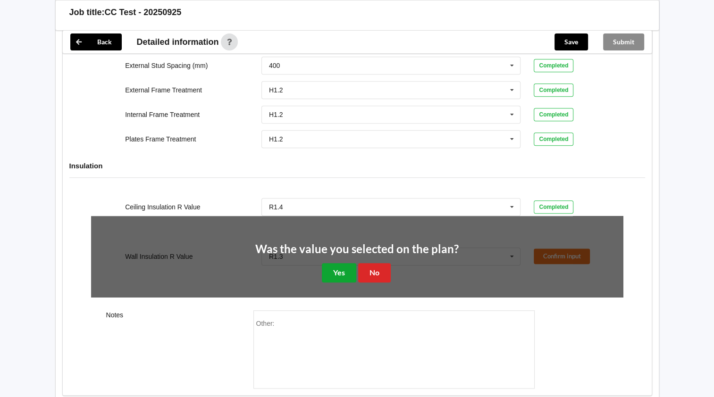
click at [337, 270] on button "Yes" at bounding box center [339, 272] width 34 height 19
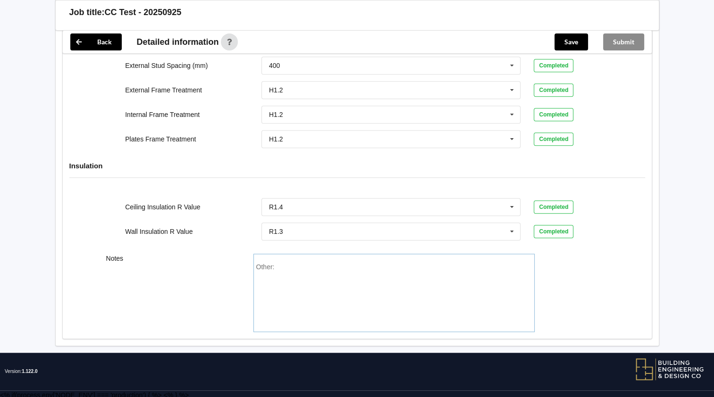
click at [337, 270] on div "Other:" at bounding box center [393, 296] width 275 height 66
click at [571, 41] on button "Save" at bounding box center [570, 41] width 33 height 17
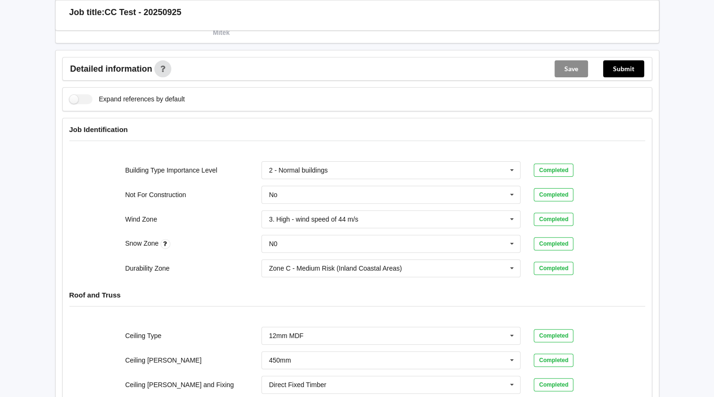
scroll to position [16, 0]
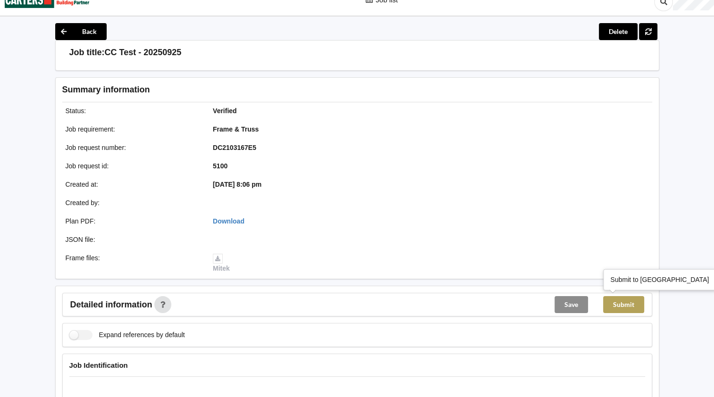
click at [626, 308] on button "Submit" at bounding box center [623, 304] width 41 height 17
